Goal: Transaction & Acquisition: Purchase product/service

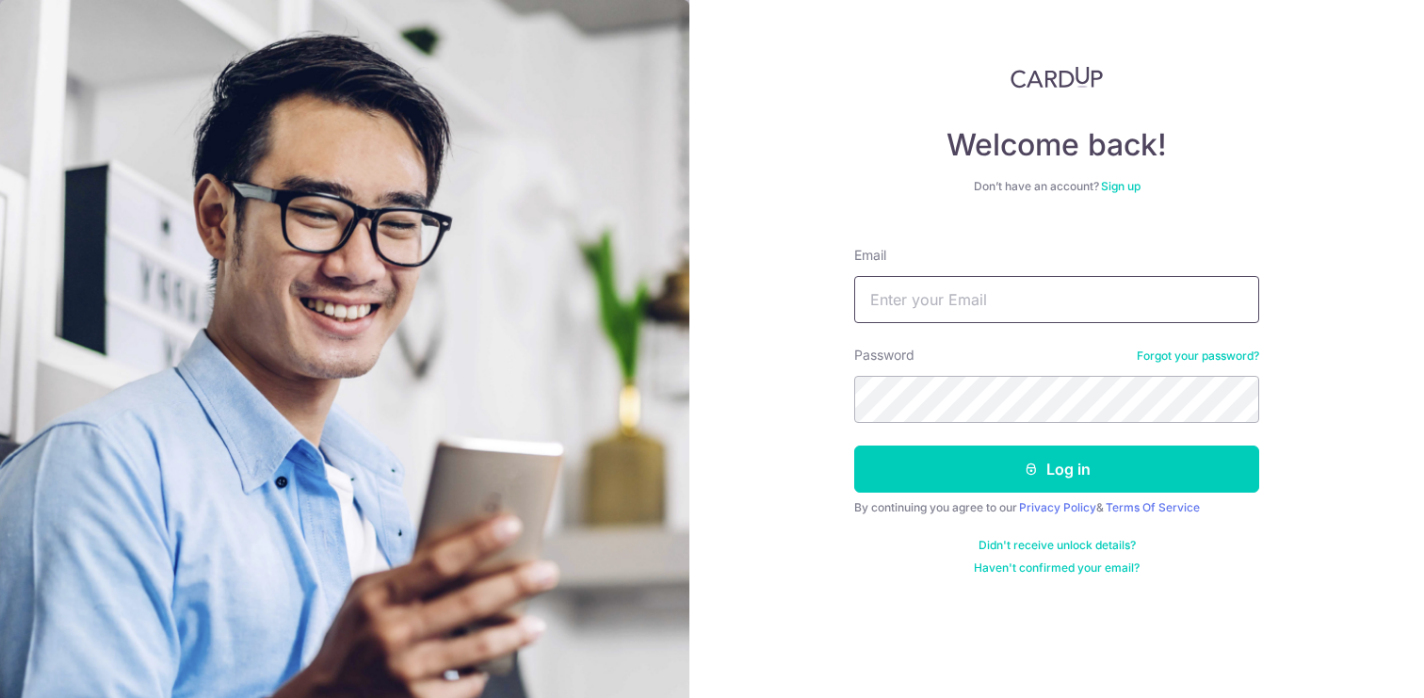
click at [917, 299] on input "Email" at bounding box center [1056, 299] width 405 height 47
type input "[EMAIL_ADDRESS][DOMAIN_NAME]"
click at [854, 446] on button "Log in" at bounding box center [1056, 469] width 405 height 47
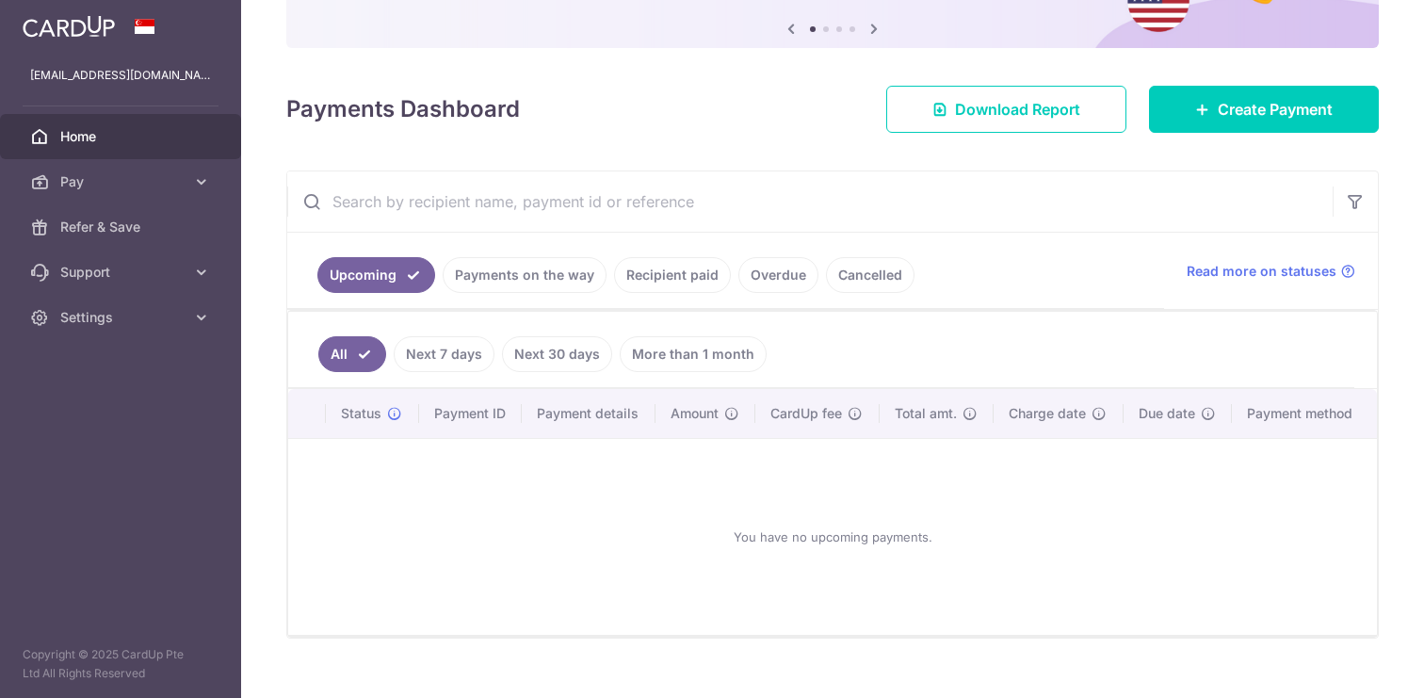
scroll to position [222, 0]
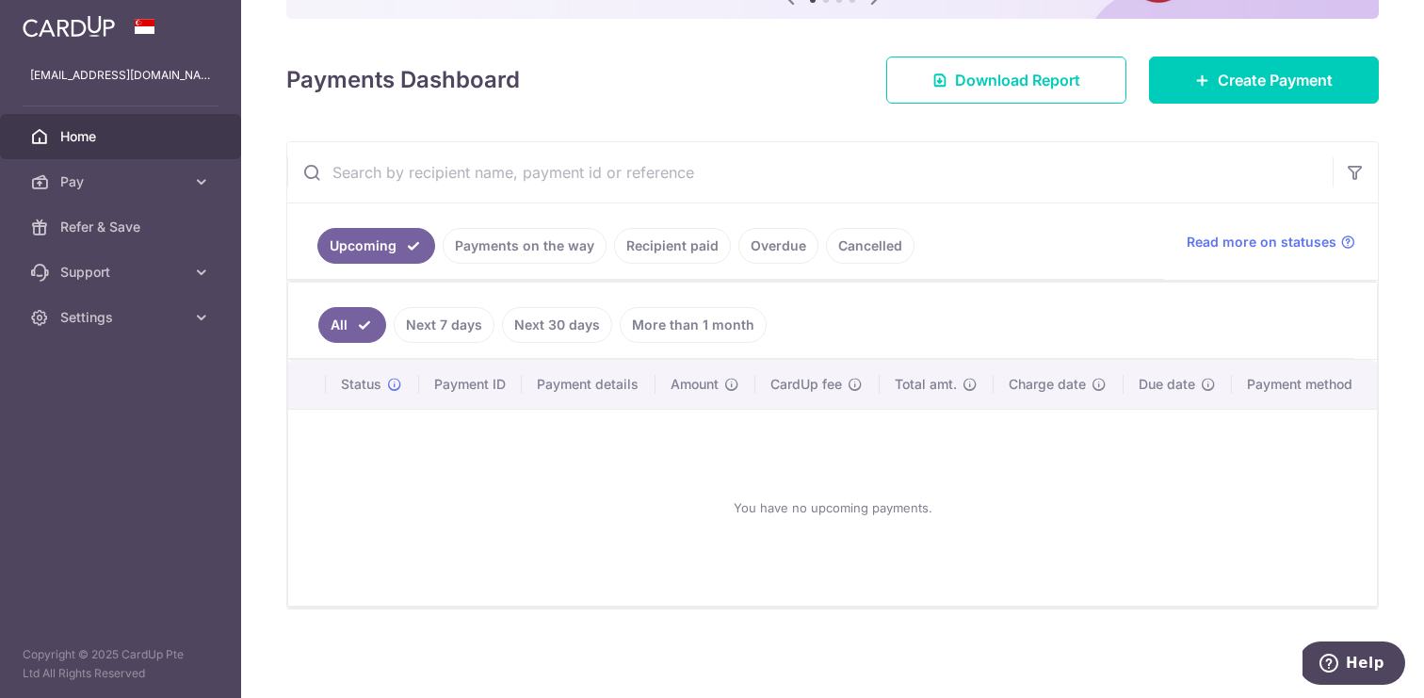
click at [647, 249] on link "Recipient paid" at bounding box center [672, 246] width 117 height 36
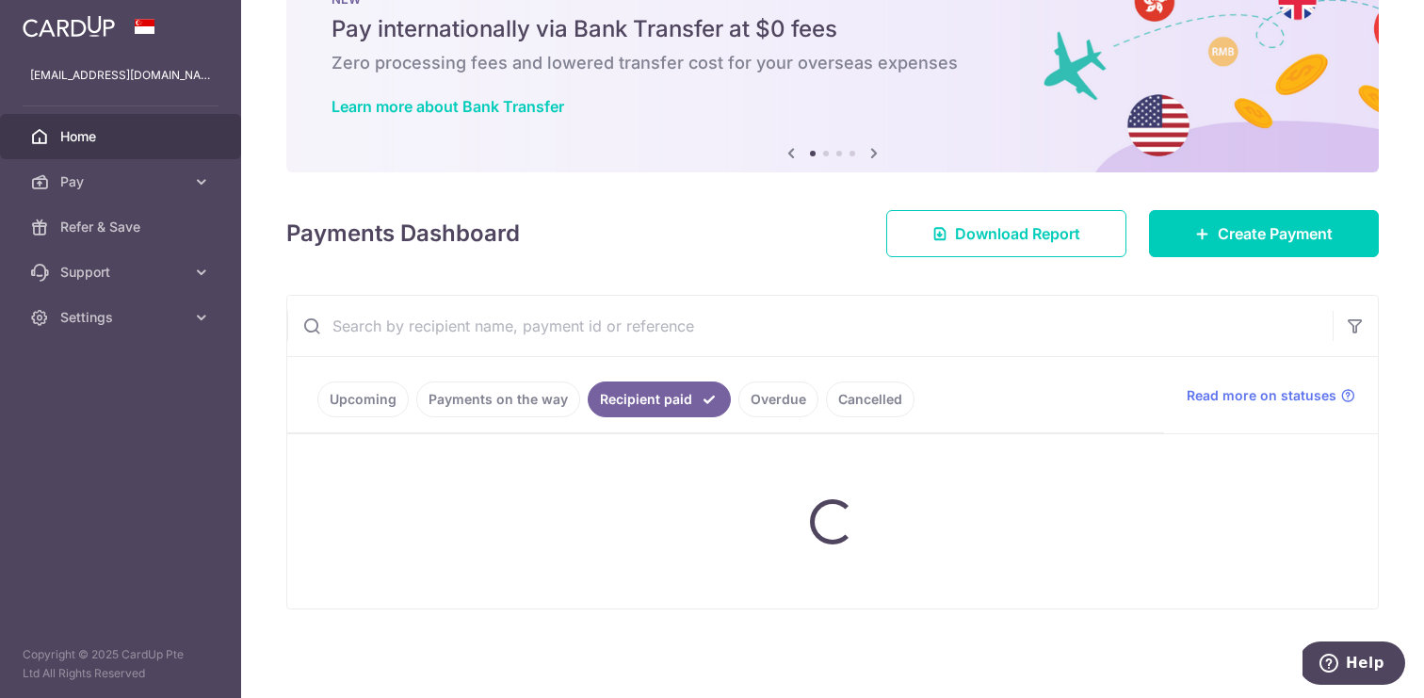
scroll to position [220, 0]
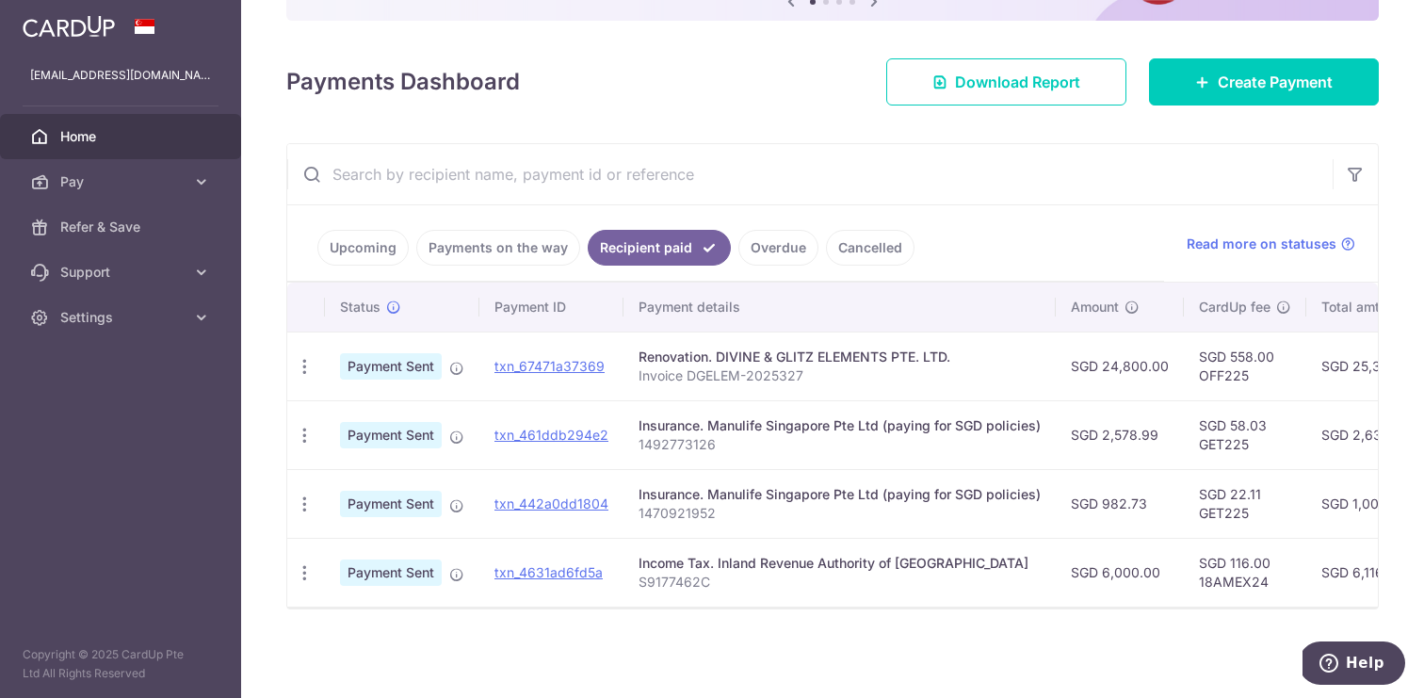
click at [382, 241] on link "Upcoming" at bounding box center [362, 248] width 91 height 36
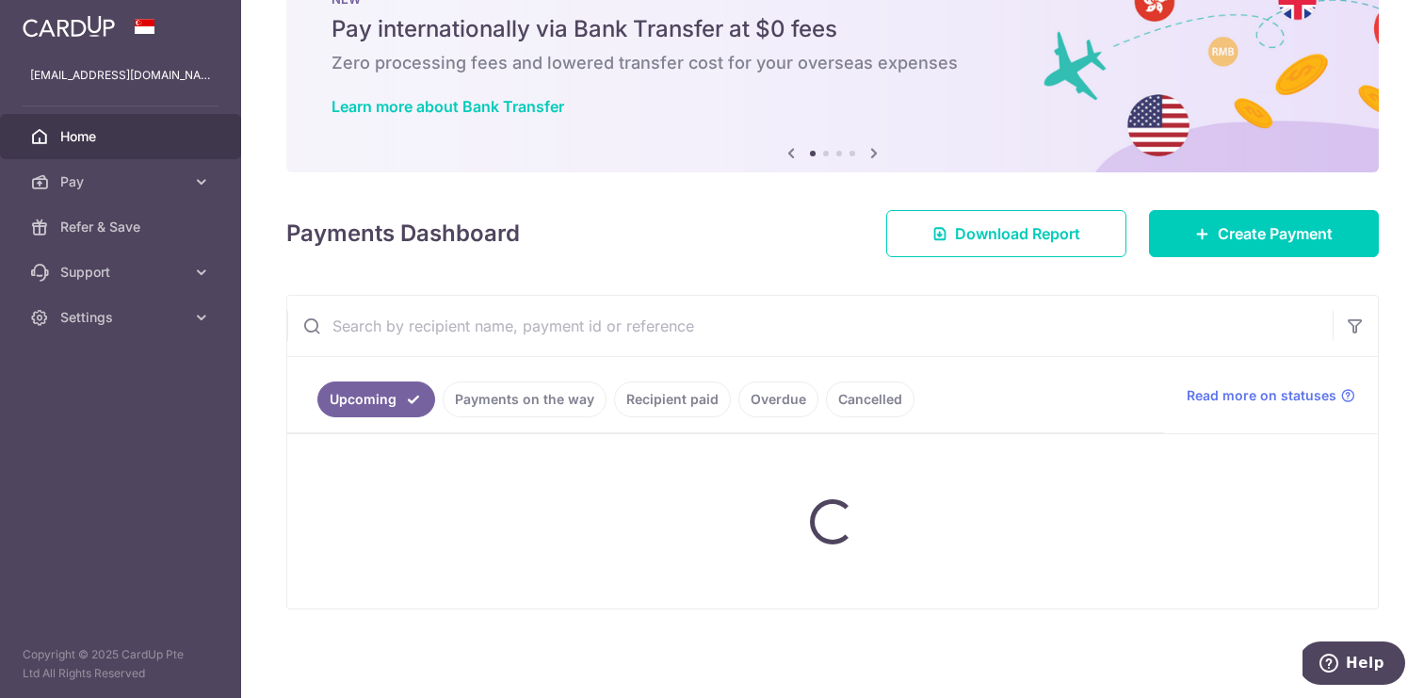
scroll to position [222, 0]
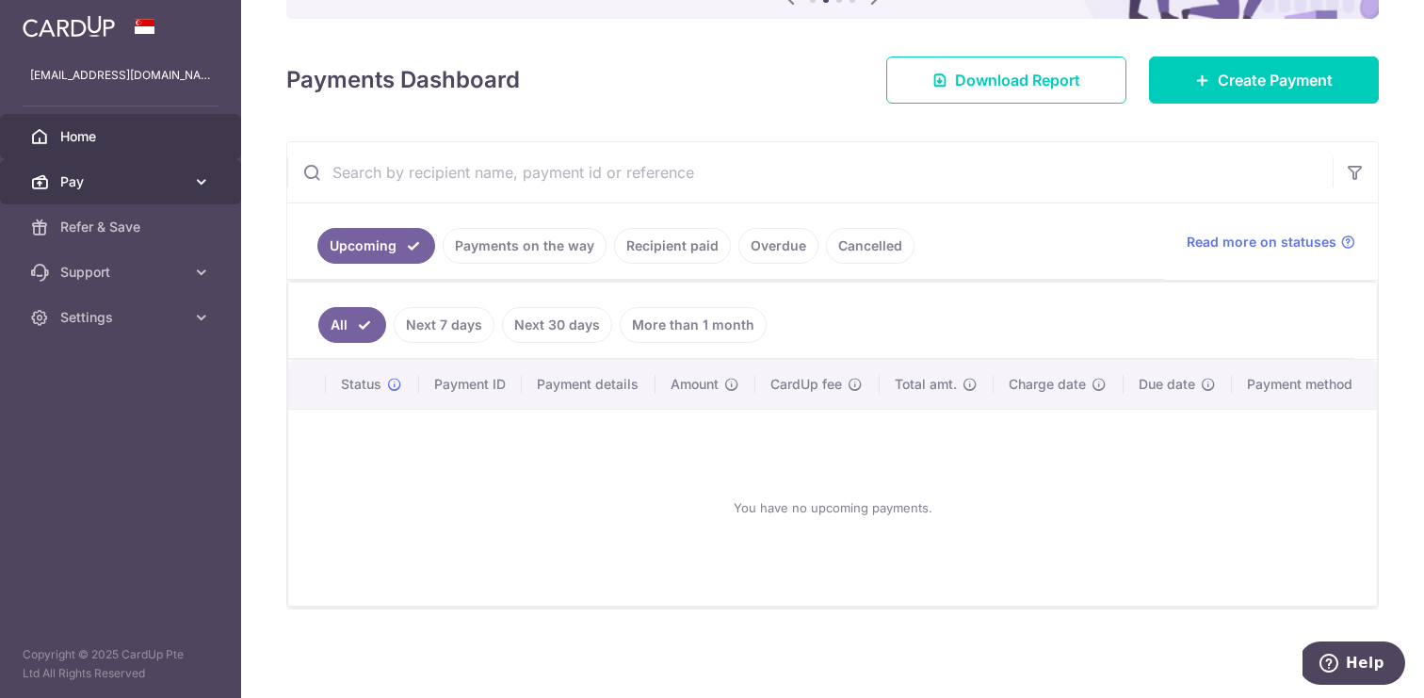
click at [140, 188] on span "Pay" at bounding box center [122, 181] width 124 height 19
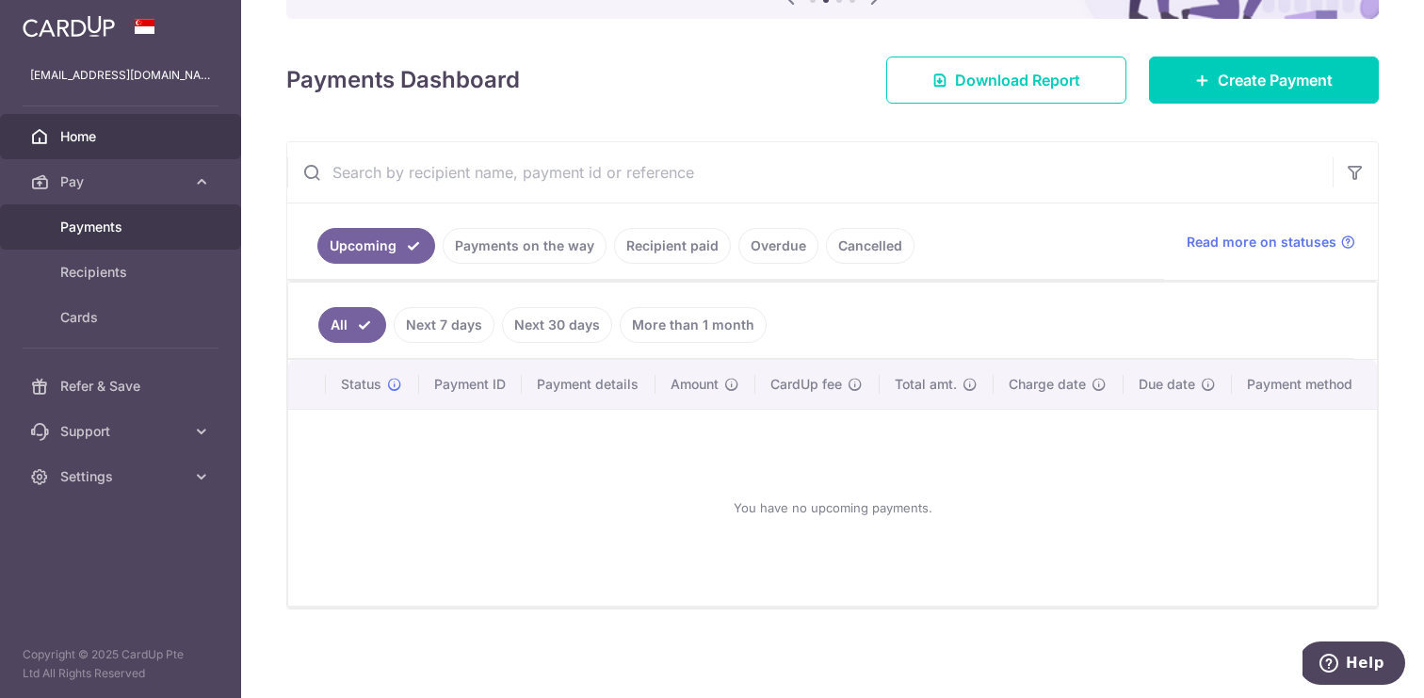
click at [140, 220] on span "Payments" at bounding box center [122, 227] width 124 height 19
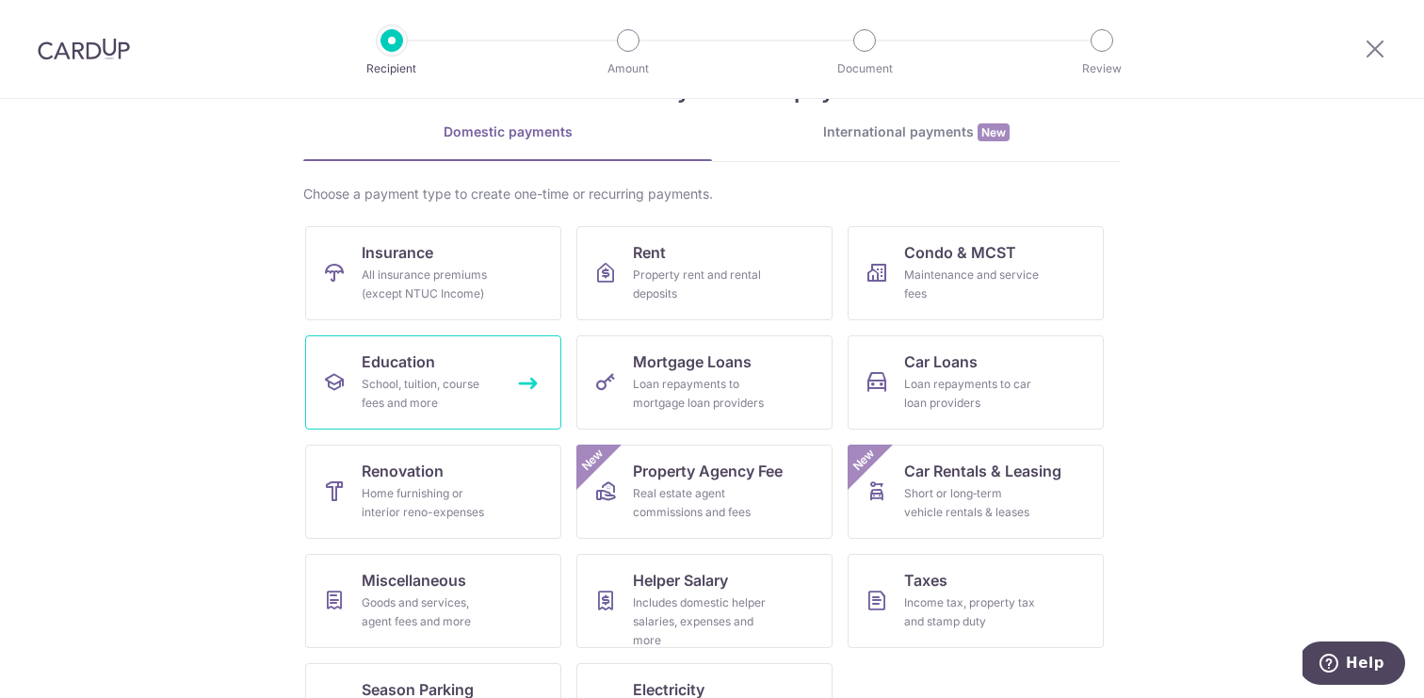
scroll to position [85, 0]
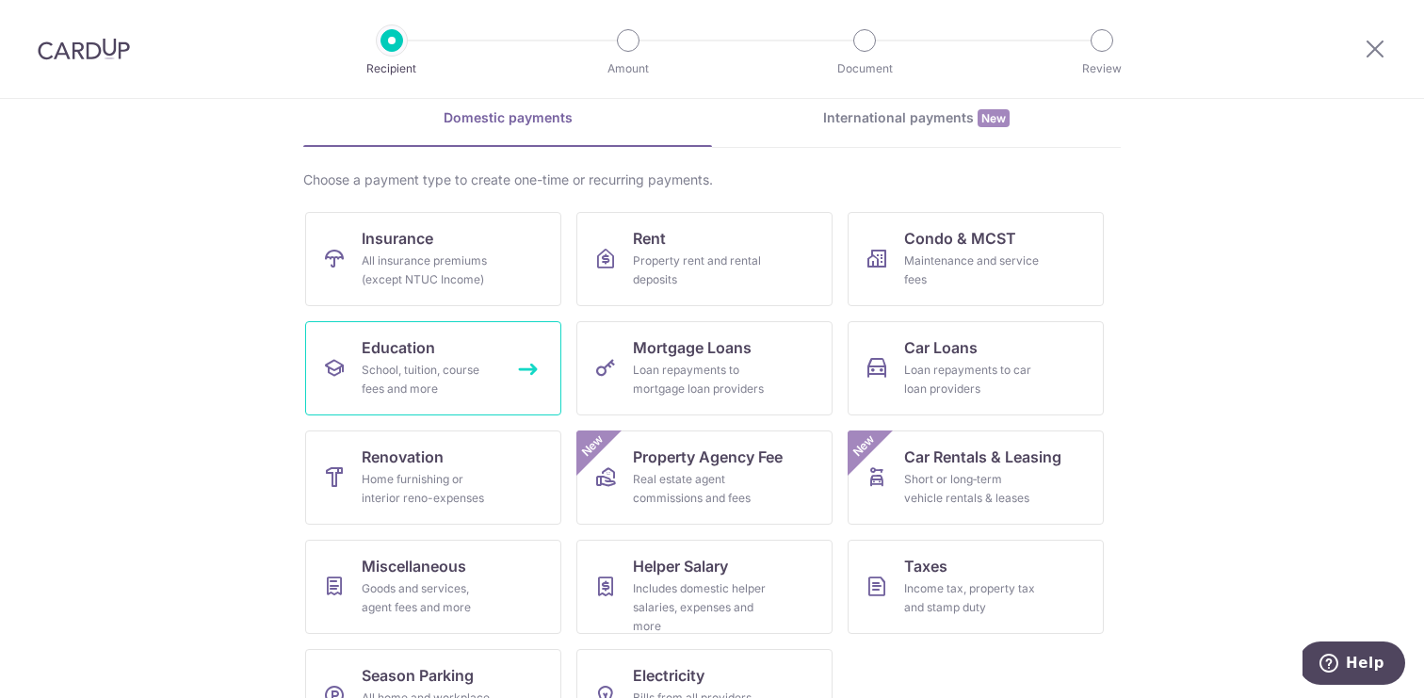
click at [472, 384] on div "School, tuition, course fees and more" at bounding box center [430, 380] width 136 height 38
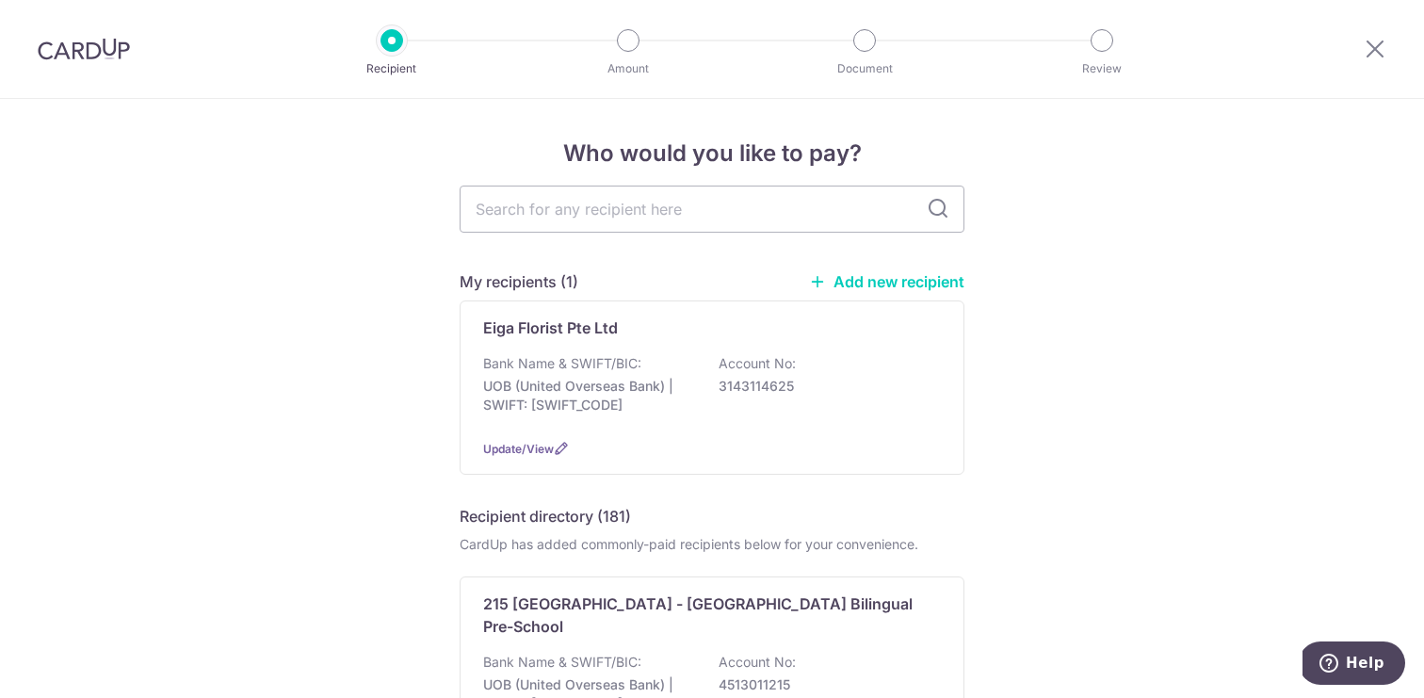
click at [860, 272] on link "Add new recipient" at bounding box center [886, 281] width 155 height 19
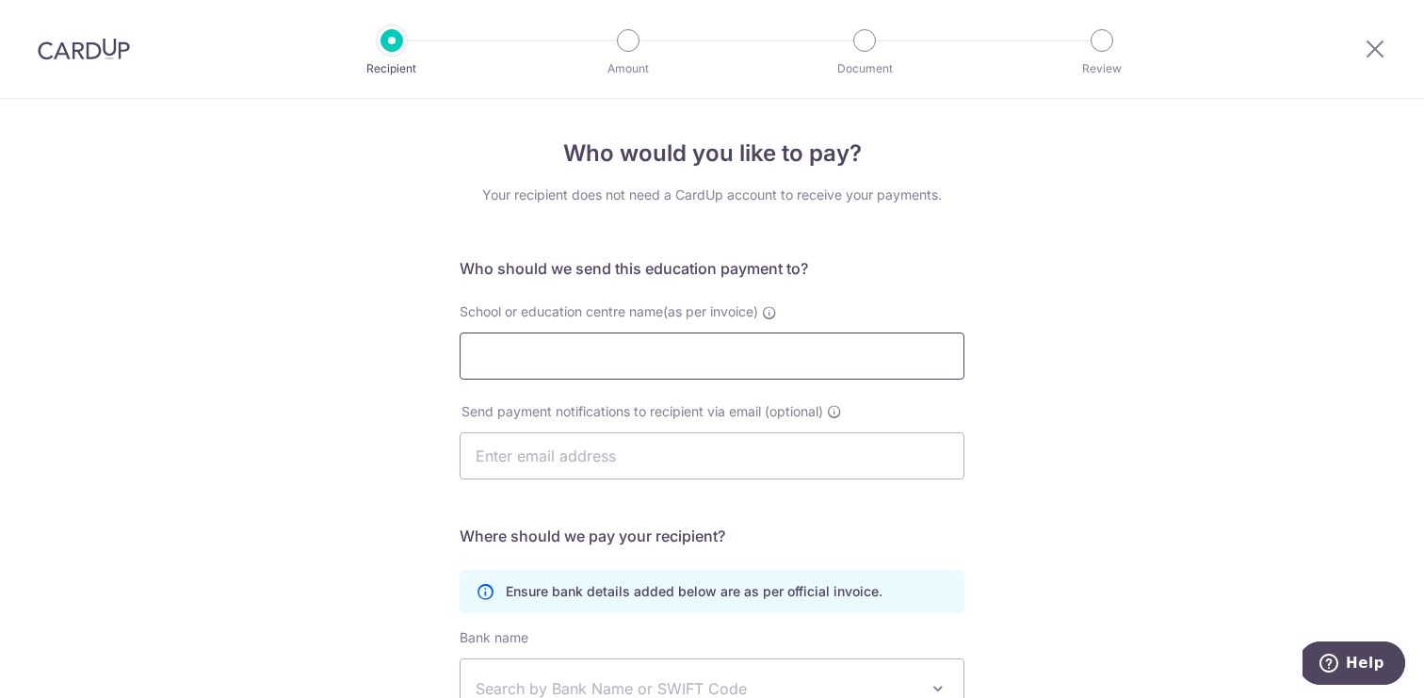
click at [785, 349] on input "School or education centre name(as per invoice)" at bounding box center [712, 356] width 505 height 47
click at [831, 435] on input "text" at bounding box center [712, 455] width 505 height 47
click at [696, 351] on input "School or education centre name(as per invoice)" at bounding box center [712, 356] width 505 height 47
click at [544, 369] on input "School or education centre name(as per invoice)" at bounding box center [712, 356] width 505 height 47
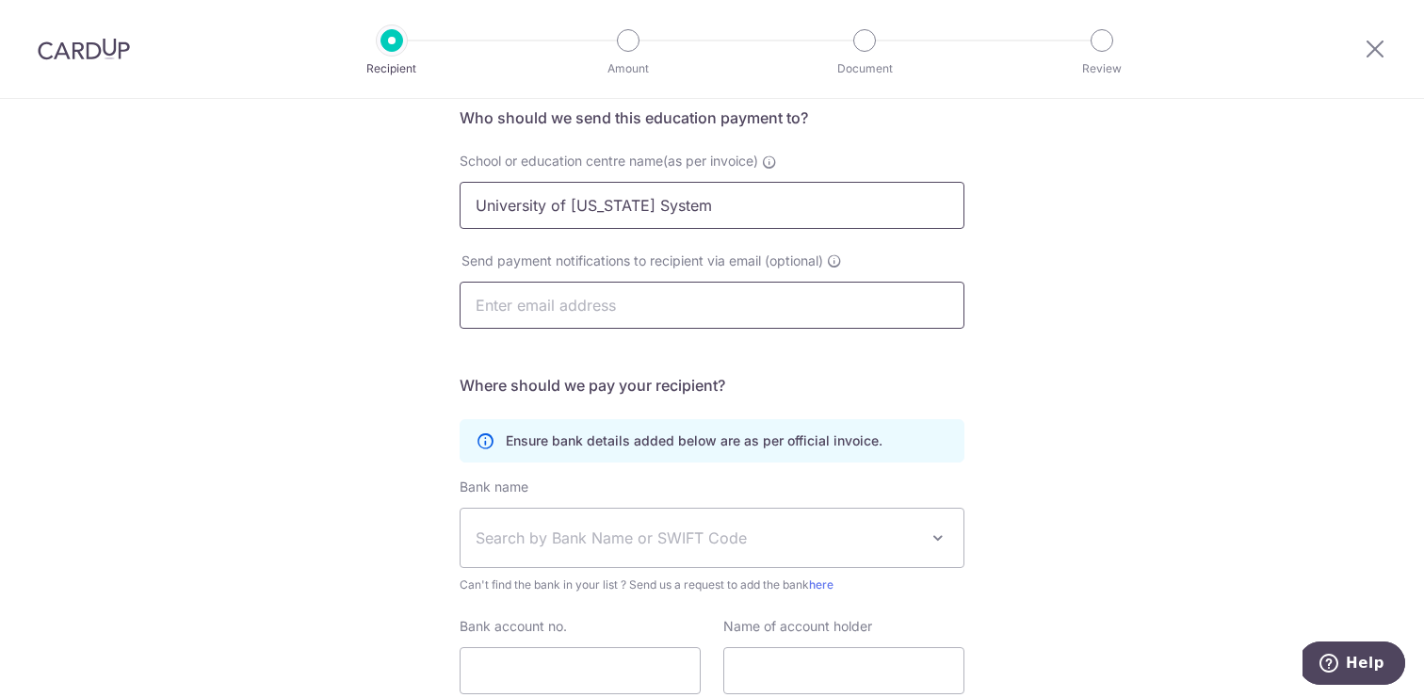
scroll to position [152, 0]
type input "University of Illinois System"
click at [502, 309] on input "text" at bounding box center [712, 304] width 505 height 47
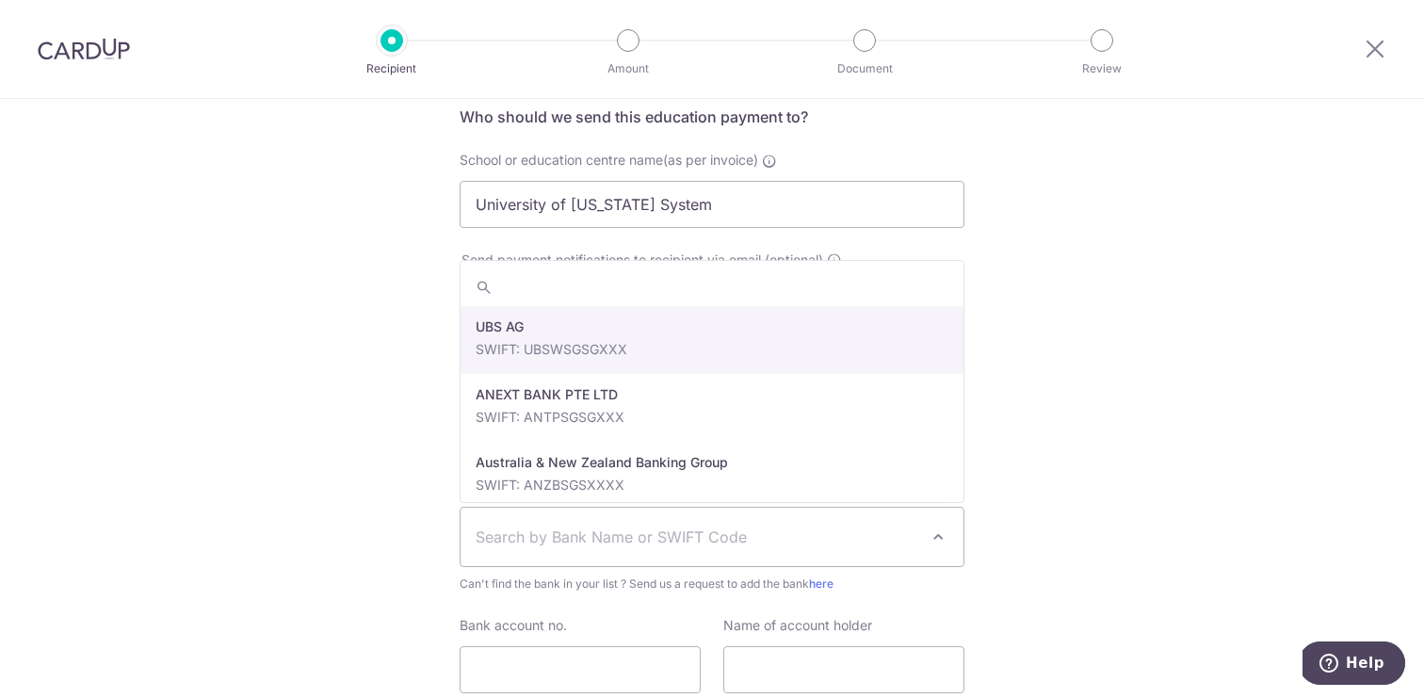
click at [558, 528] on span "Search by Bank Name or SWIFT Code" at bounding box center [697, 537] width 443 height 23
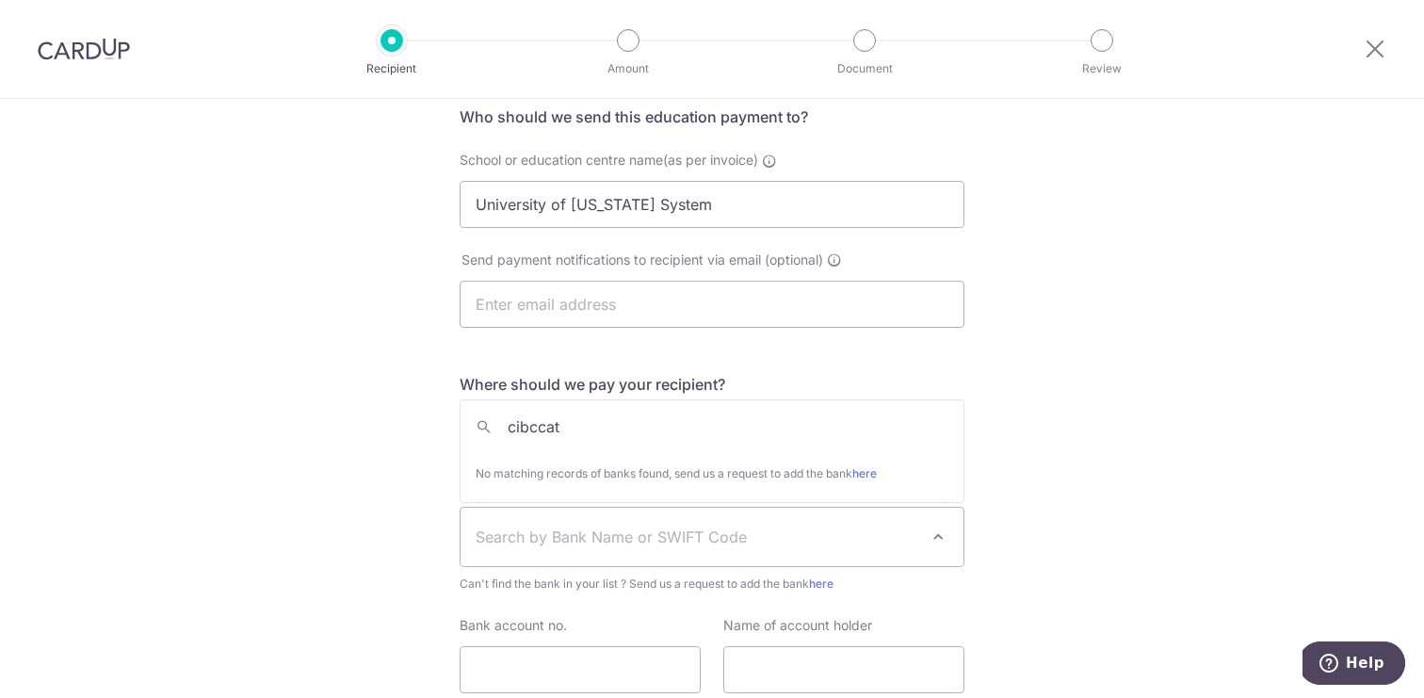
click at [728, 424] on input "cibccat" at bounding box center [712, 427] width 503 height 38
type input "cibccat"
click at [877, 470] on link "here" at bounding box center [865, 473] width 24 height 14
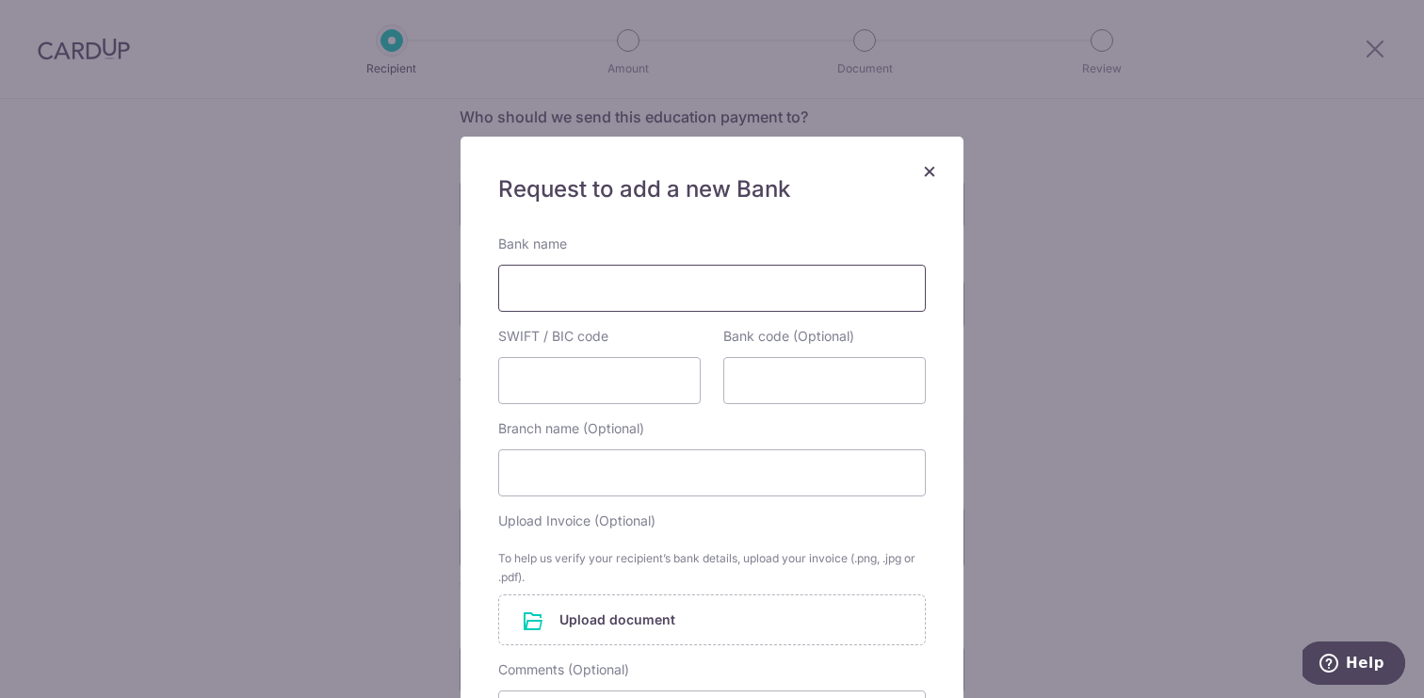
click at [603, 285] on input "Bank name" at bounding box center [712, 288] width 428 height 47
type input "Canadian Imperial Bank Commerce"
click at [558, 382] on input "SWIFT / BIC code" at bounding box center [599, 380] width 203 height 47
type input "CIBCCATT"
click at [568, 476] on input "Branch name (Optional)" at bounding box center [712, 472] width 428 height 47
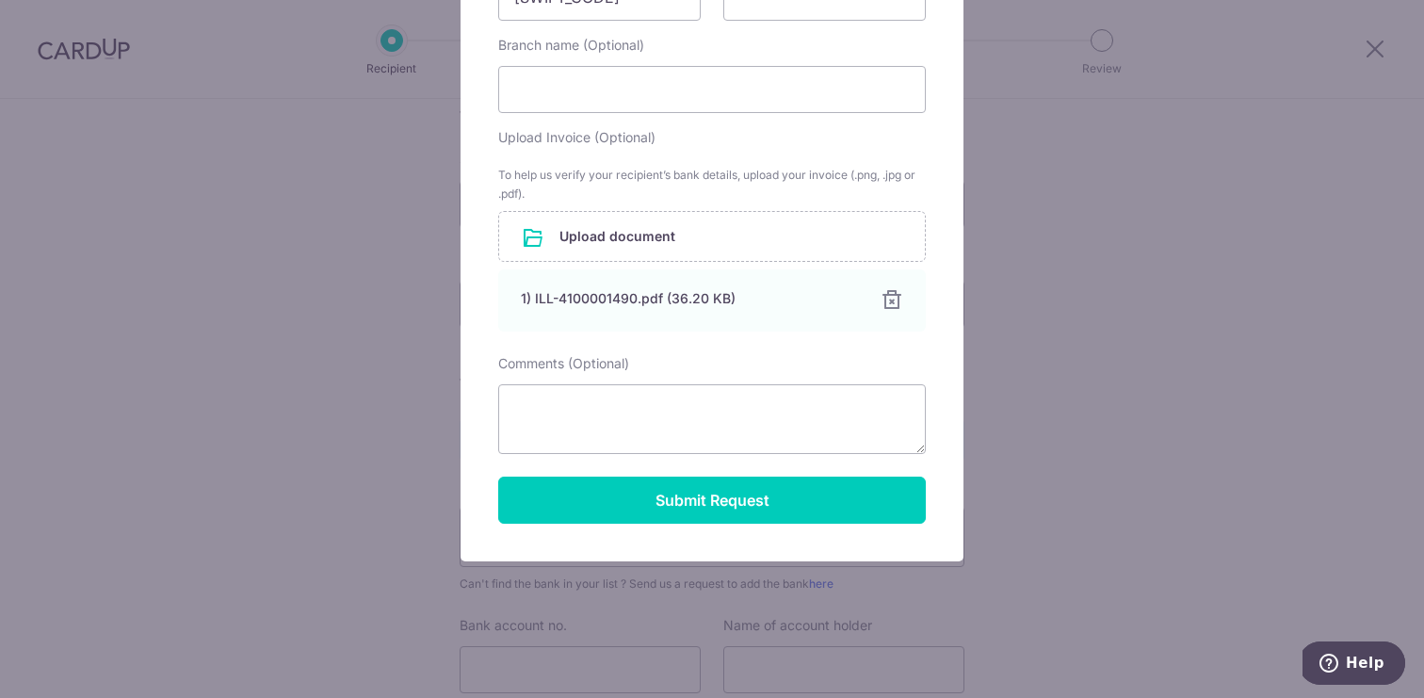
scroll to position [375, 0]
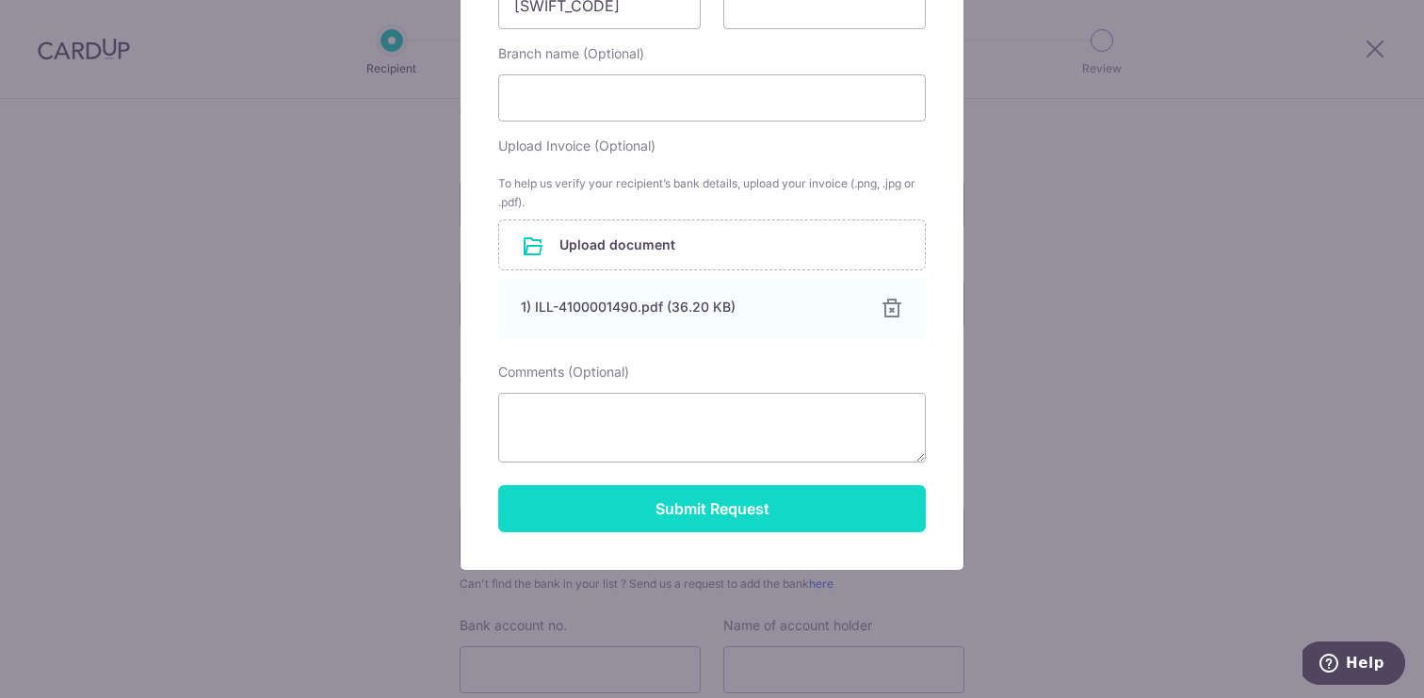
click at [761, 498] on button "Submit Request" at bounding box center [712, 508] width 428 height 47
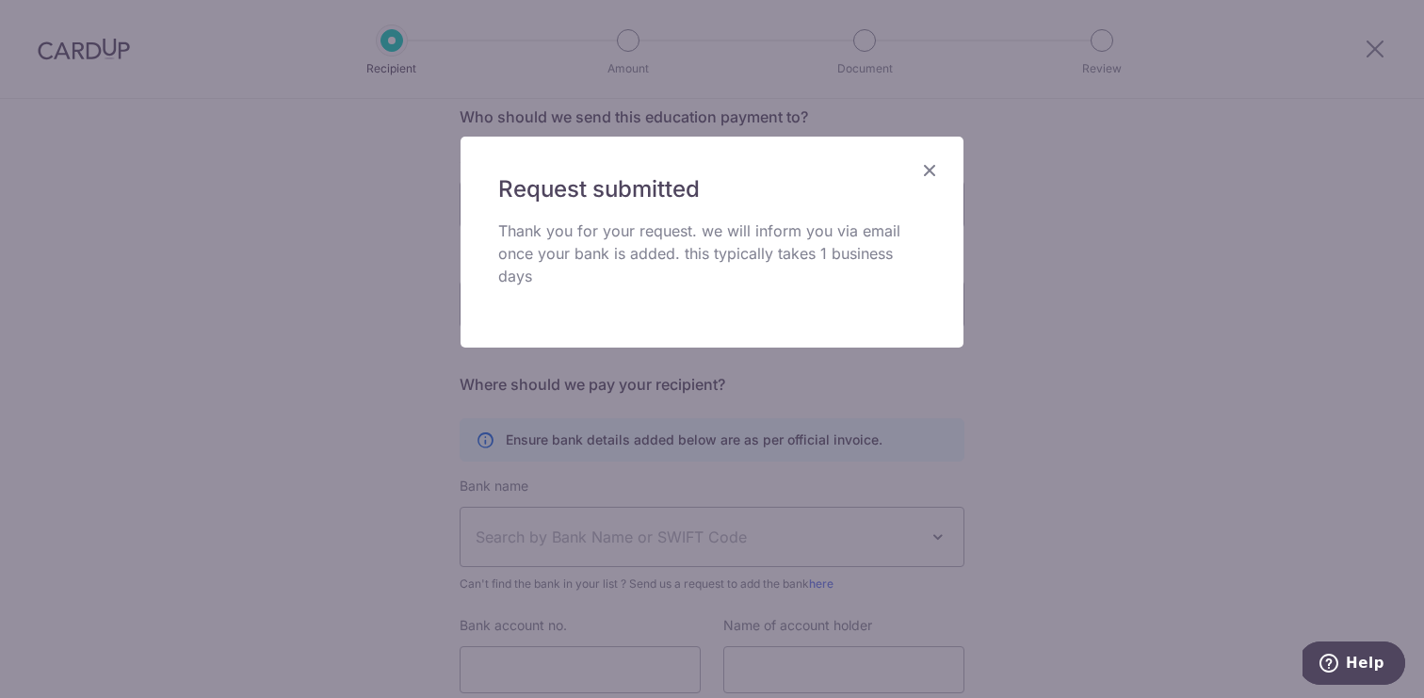
drag, startPoint x: 946, startPoint y: 165, endPoint x: 925, endPoint y: 173, distance: 22.4
click at [925, 173] on div "Request submitted Thank you for your request. we will inform you via email once…" at bounding box center [712, 242] width 505 height 213
click at [925, 173] on icon "Close" at bounding box center [929, 170] width 23 height 24
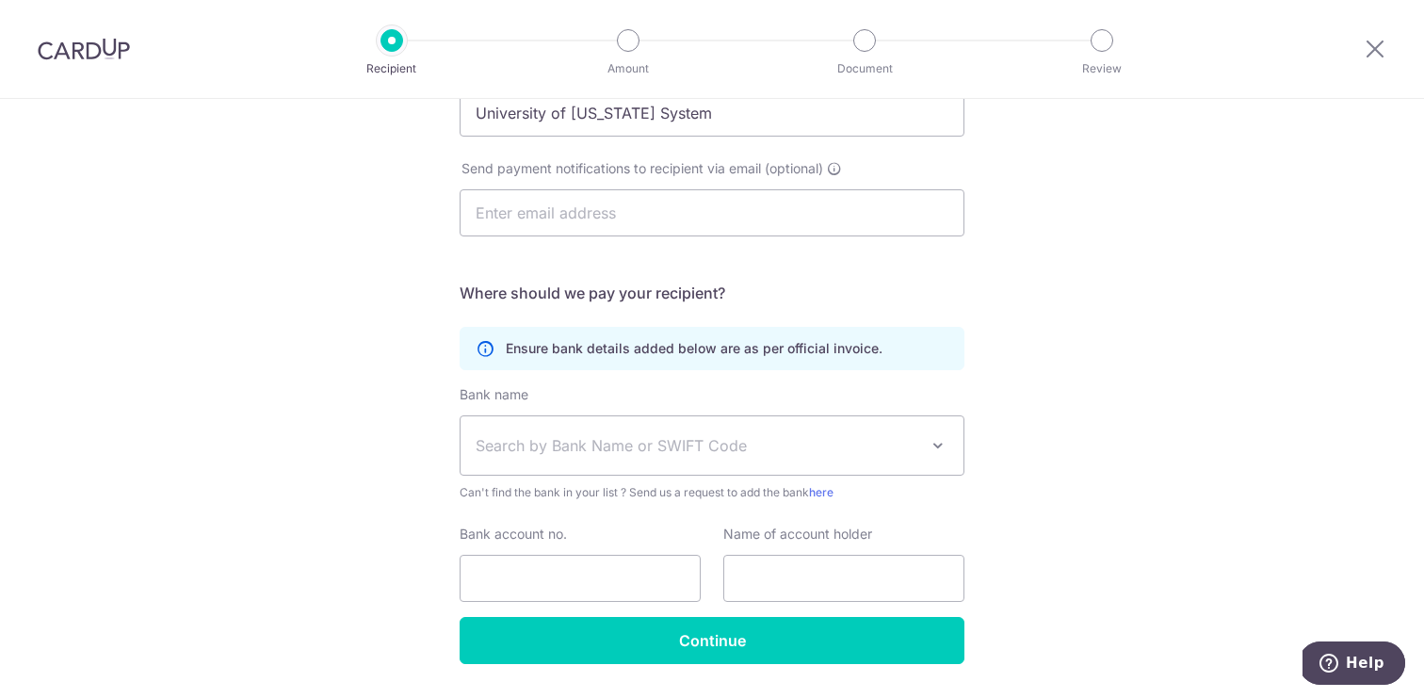
scroll to position [251, 0]
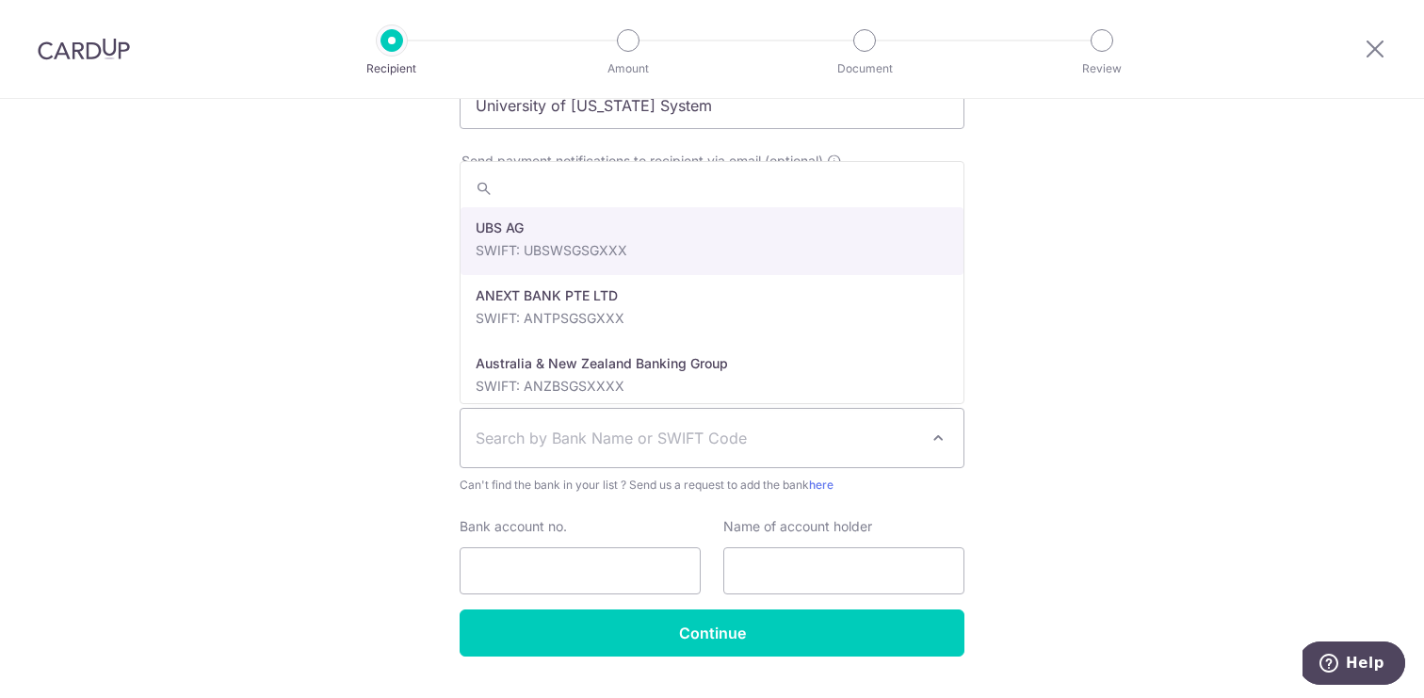
click at [803, 428] on span "Search by Bank Name or SWIFT Code" at bounding box center [697, 438] width 443 height 23
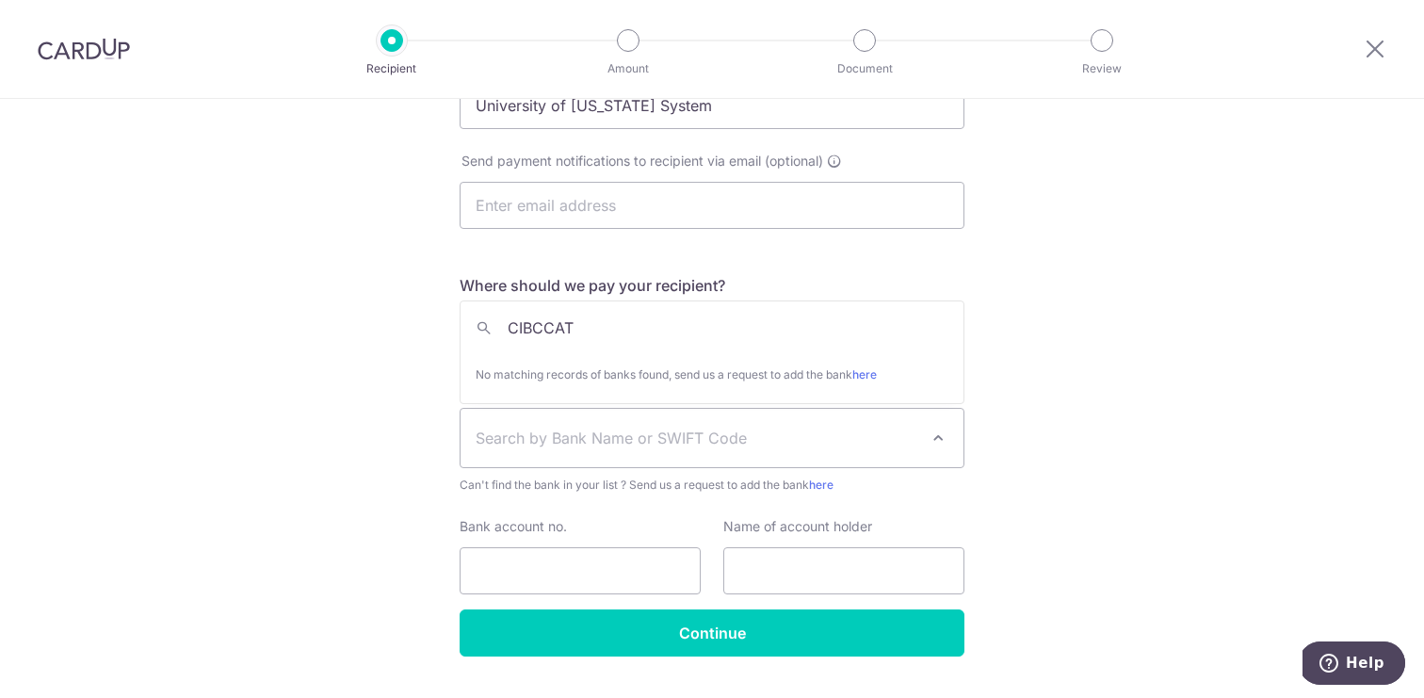
type input "CIBCCATT"
click at [1129, 469] on div "Who would you like to pay? Your recipient does not need a CardUp account to rec…" at bounding box center [712, 296] width 1424 height 897
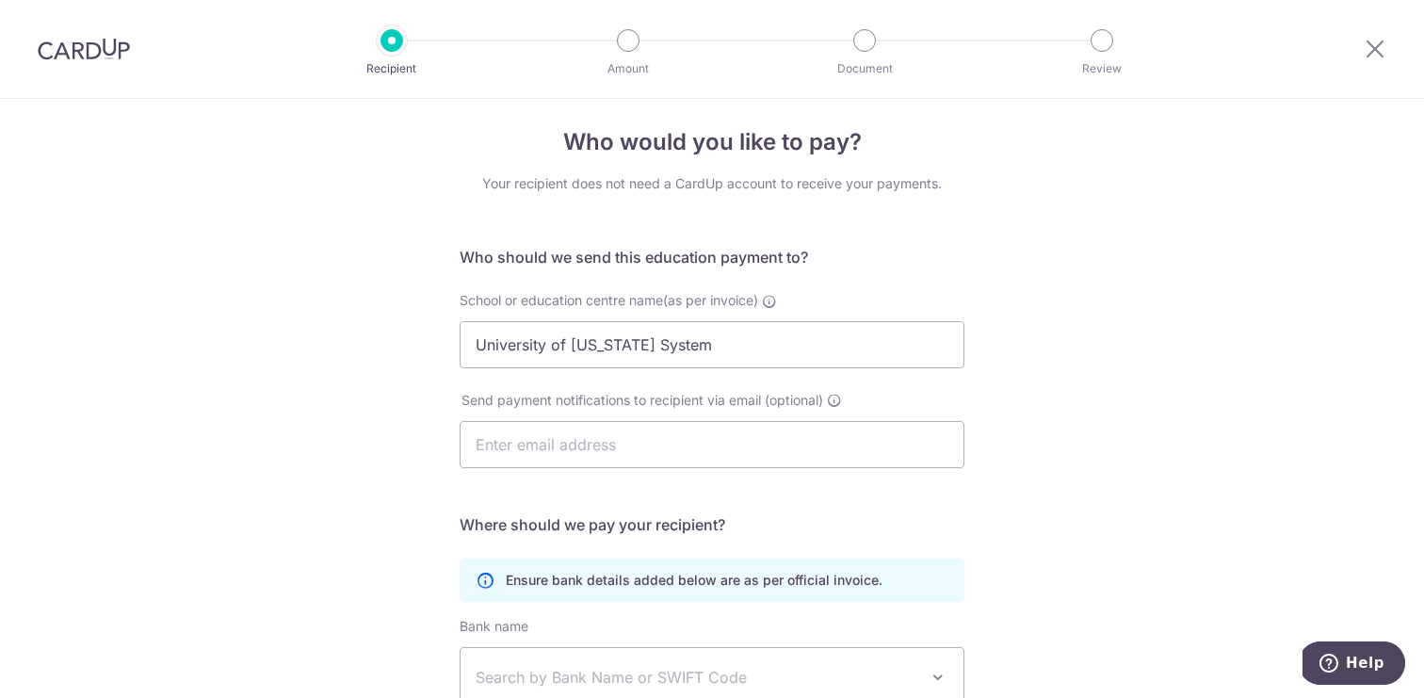
scroll to position [17, 0]
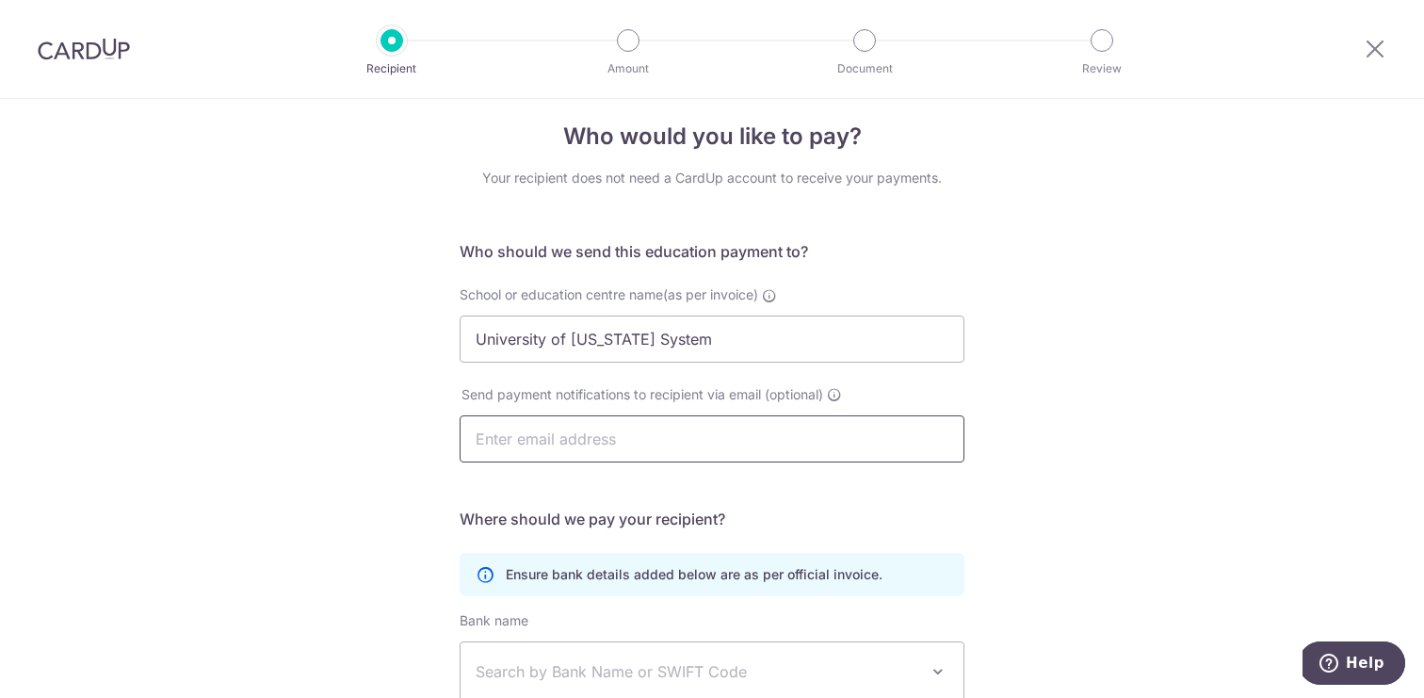
click at [858, 452] on input "text" at bounding box center [712, 438] width 505 height 47
click at [790, 355] on input "University of Illinois System" at bounding box center [712, 339] width 505 height 47
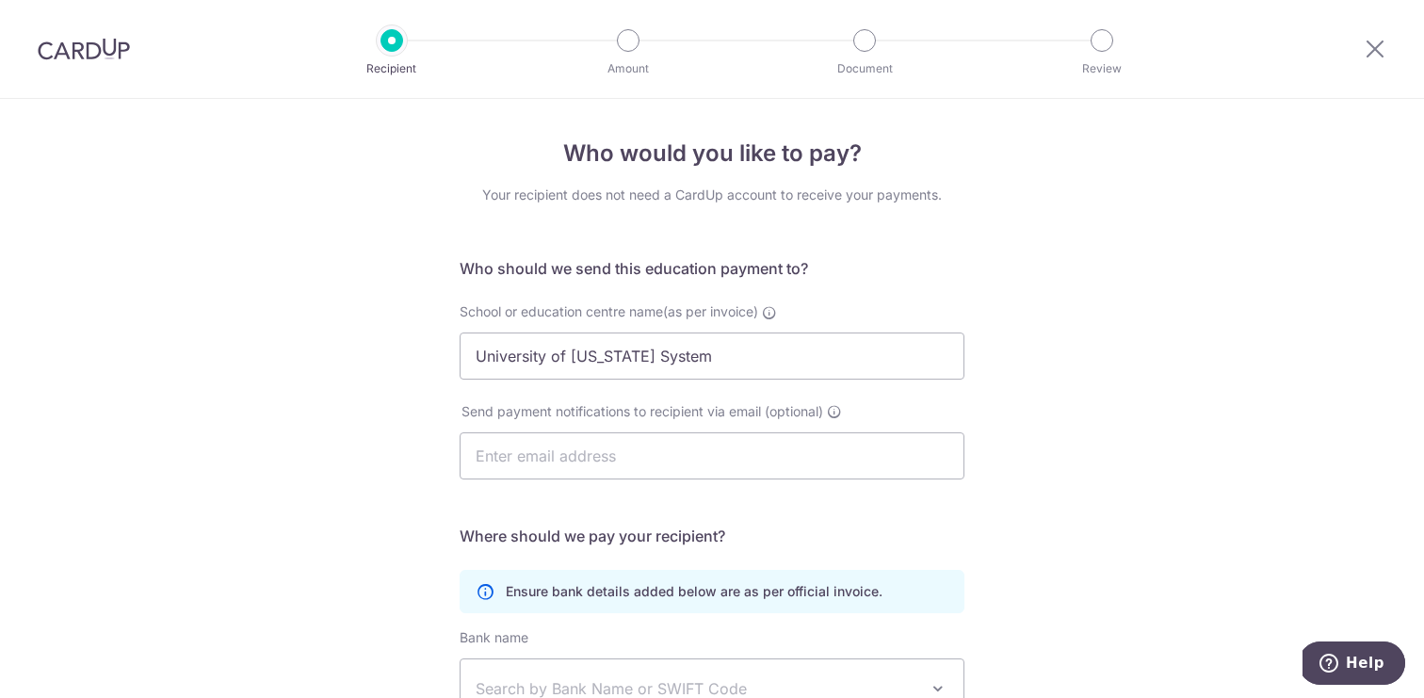
click at [617, 45] on div "Amount" at bounding box center [628, 40] width 23 height 23
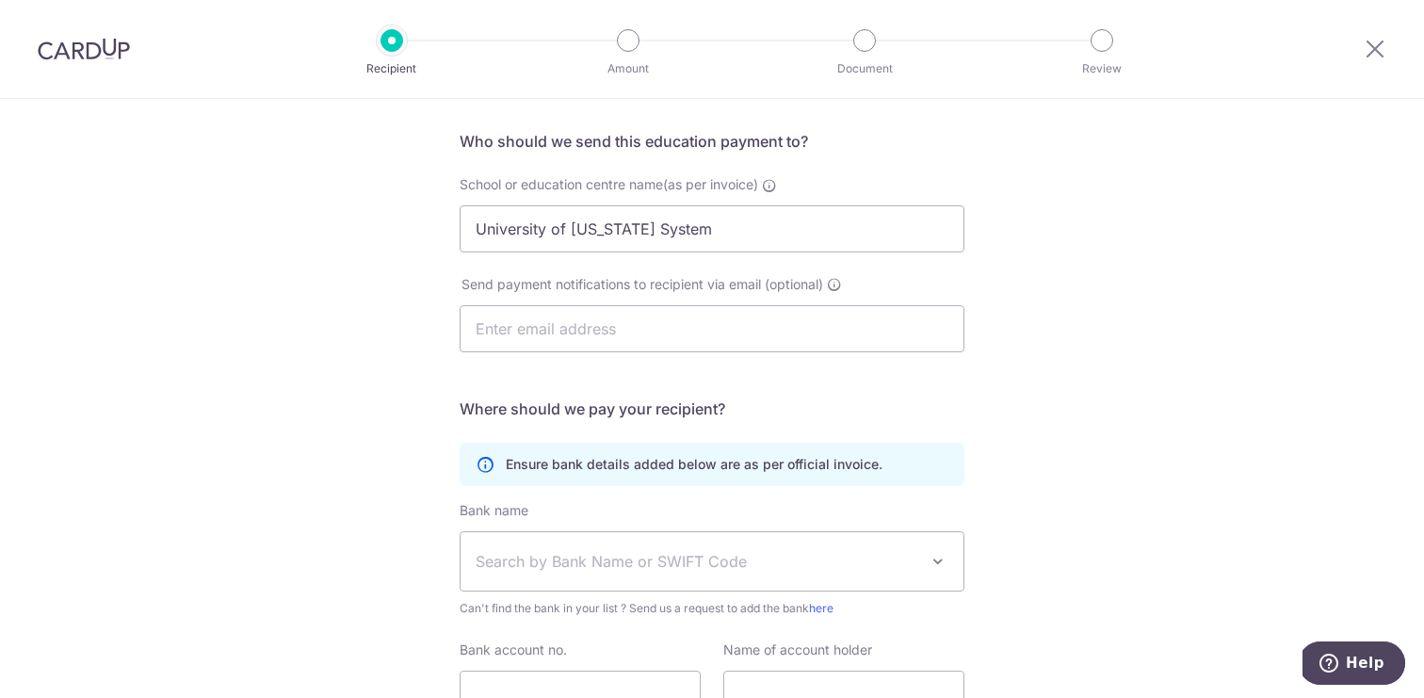
scroll to position [298, 0]
